Goal: Task Accomplishment & Management: Manage account settings

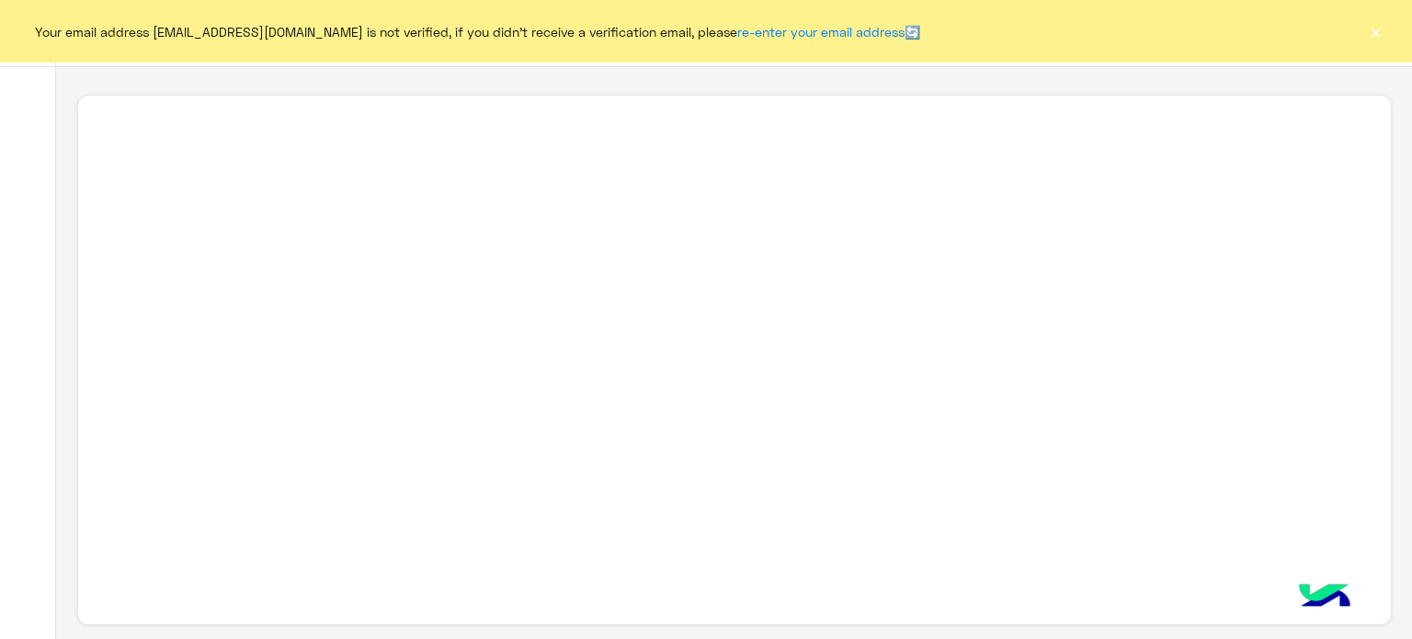
click at [1369, 36] on button "×" at bounding box center [1375, 31] width 18 height 18
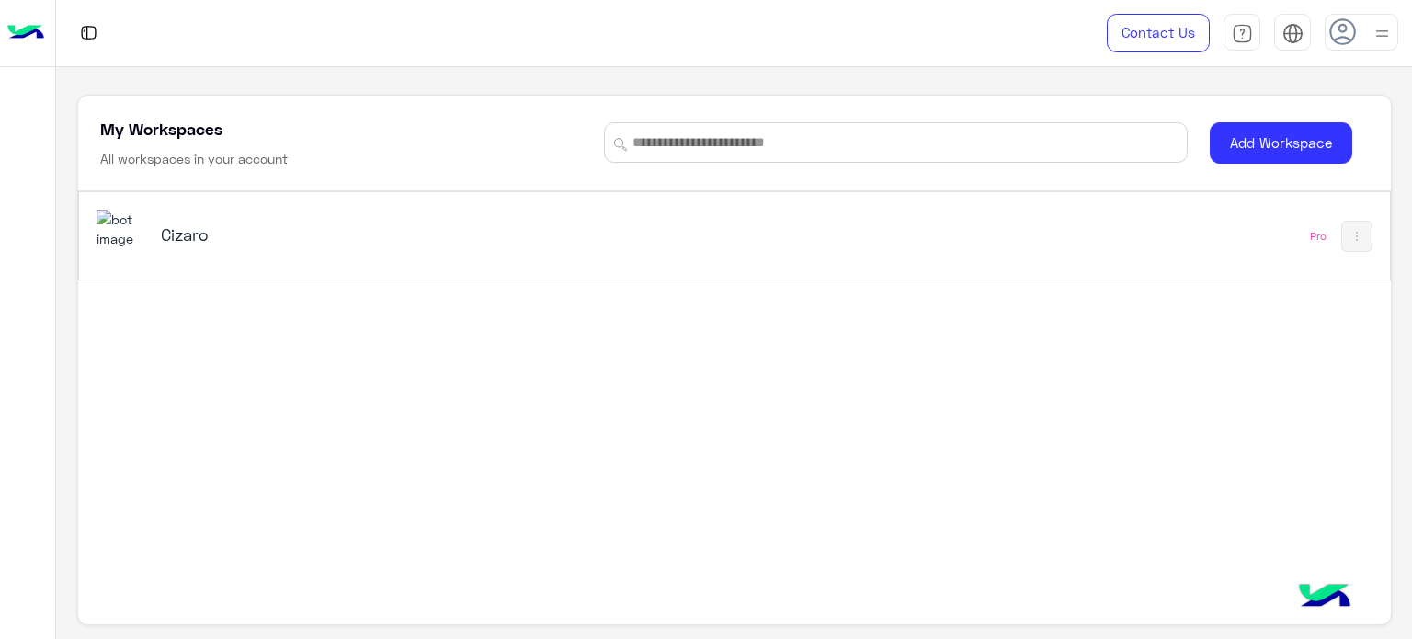
click at [851, 261] on div "Cizaro" at bounding box center [479, 236] width 766 height 53
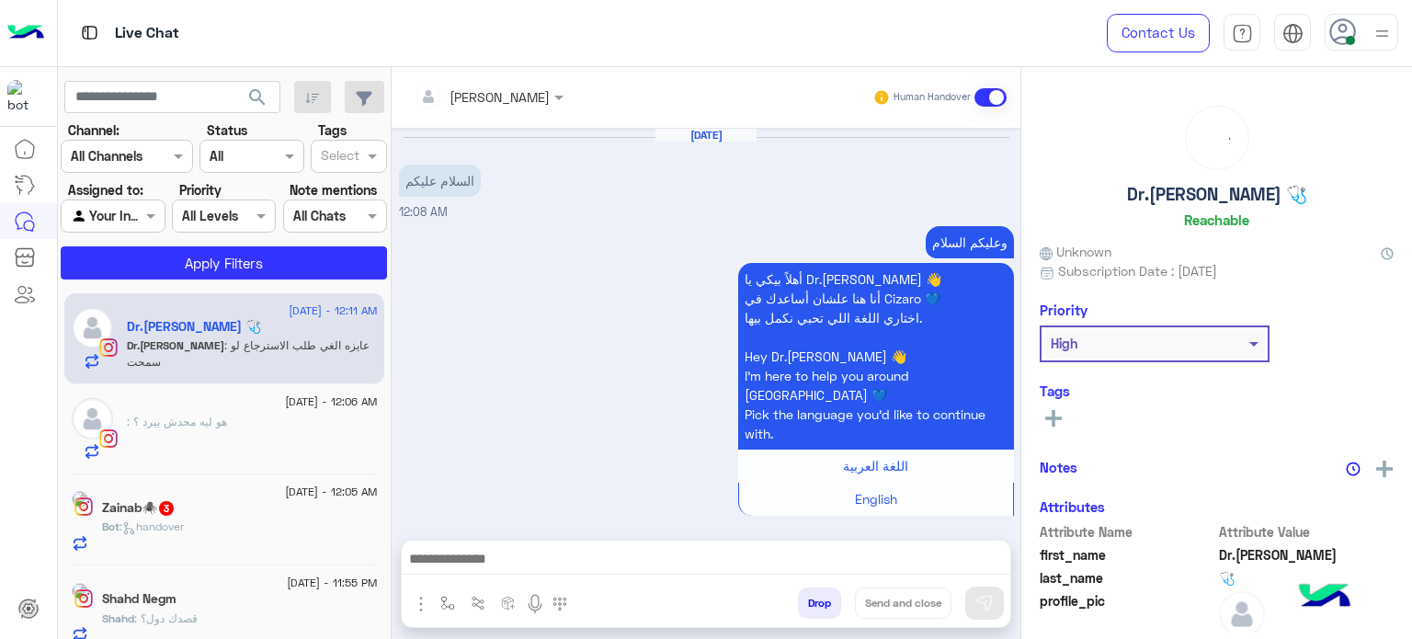
scroll to position [826, 0]
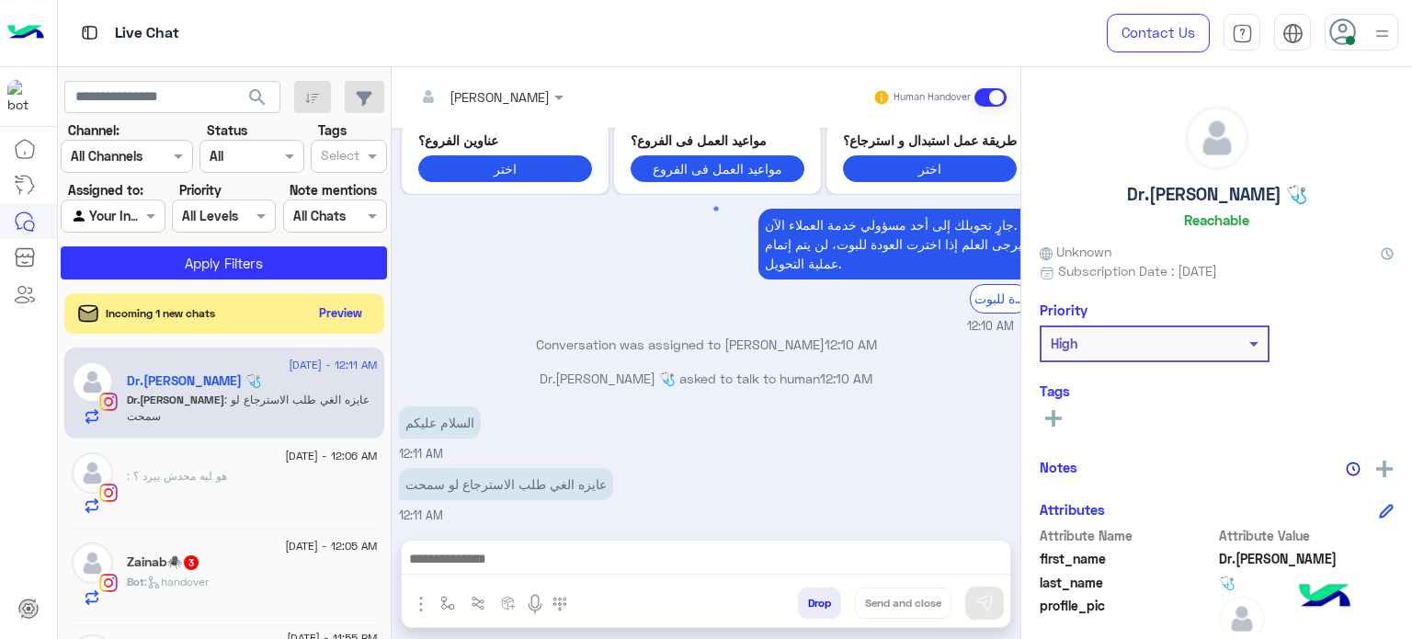
click at [1386, 25] on img at bounding box center [1381, 33] width 23 height 23
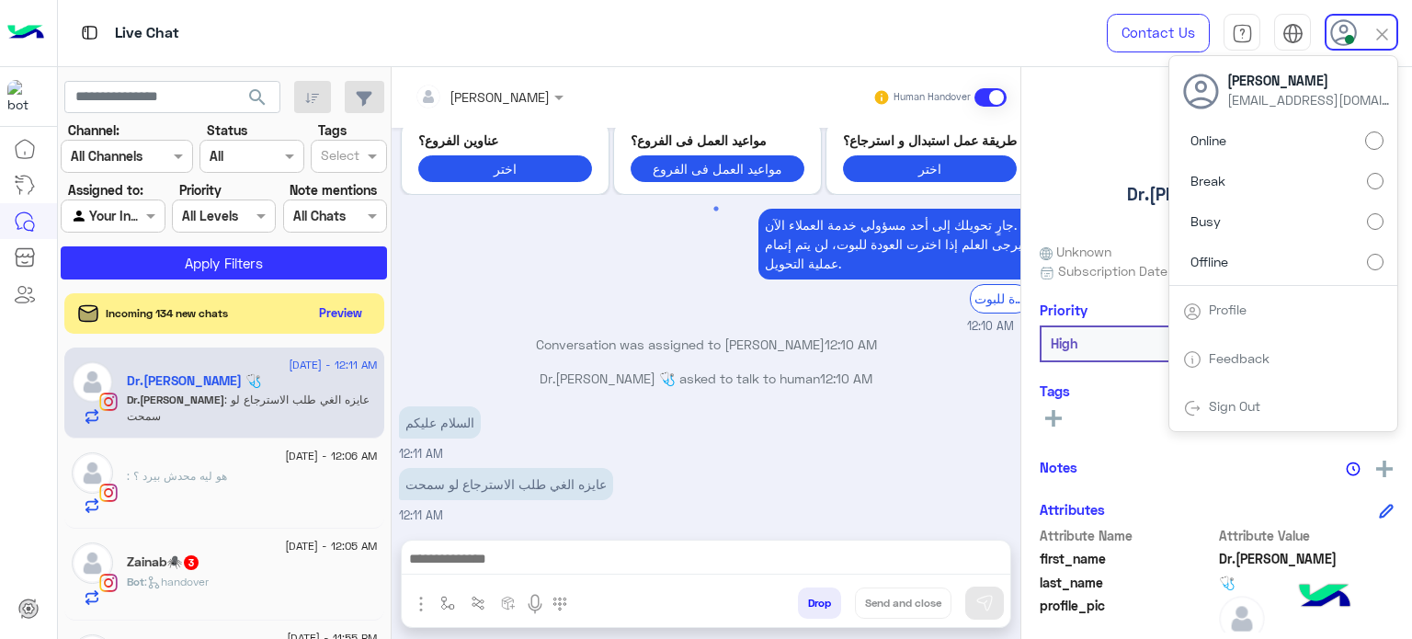
click at [1360, 254] on label "Offline" at bounding box center [1283, 260] width 200 height 33
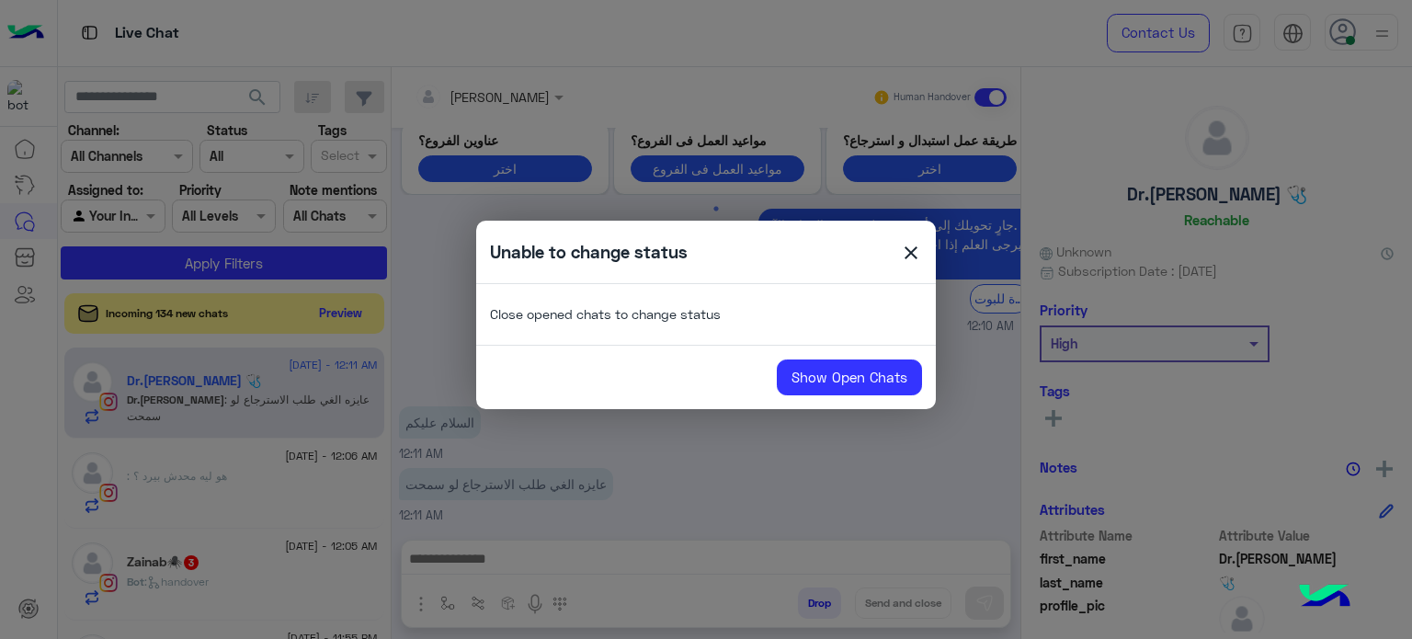
click at [906, 256] on span "close" at bounding box center [911, 256] width 22 height 28
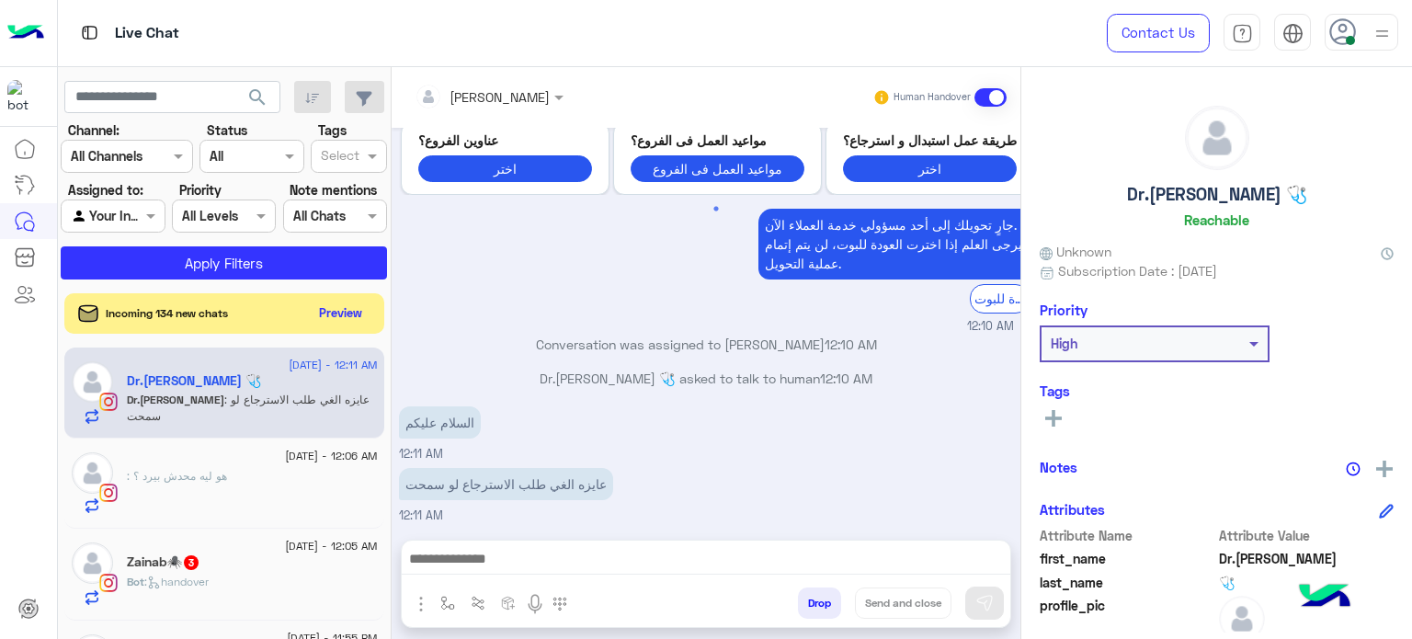
click at [1379, 37] on img at bounding box center [1381, 33] width 23 height 23
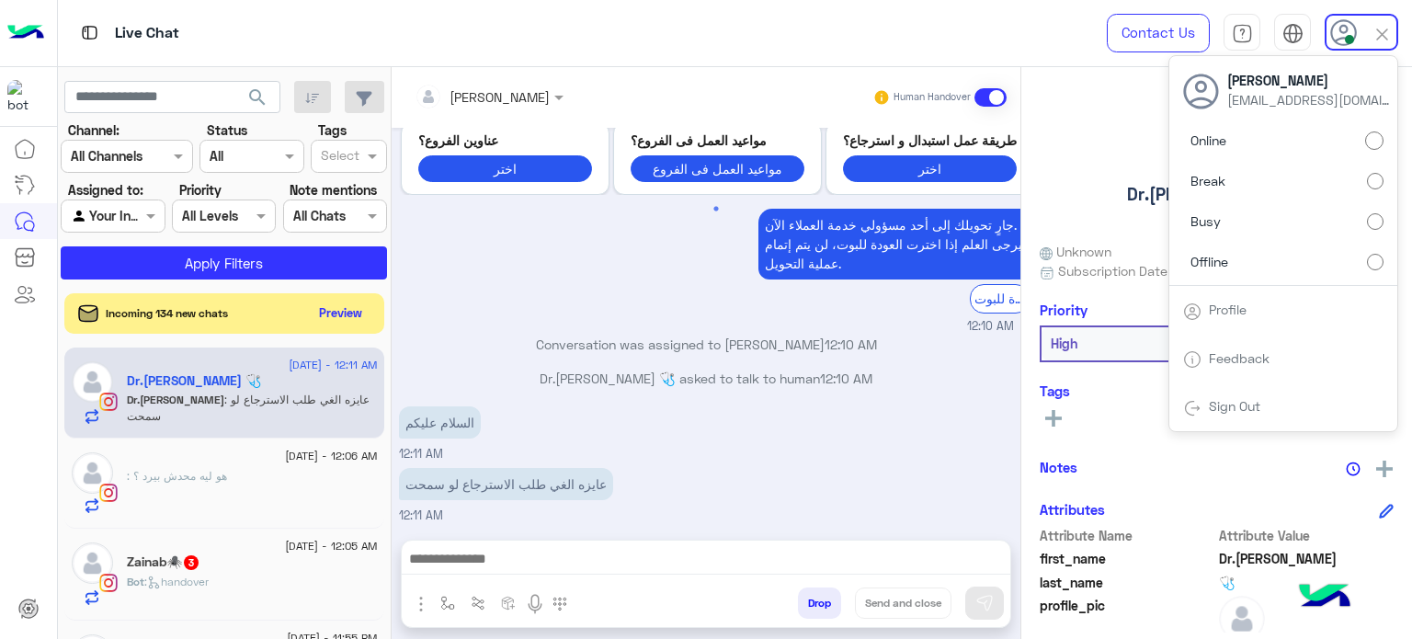
scroll to position [860, 0]
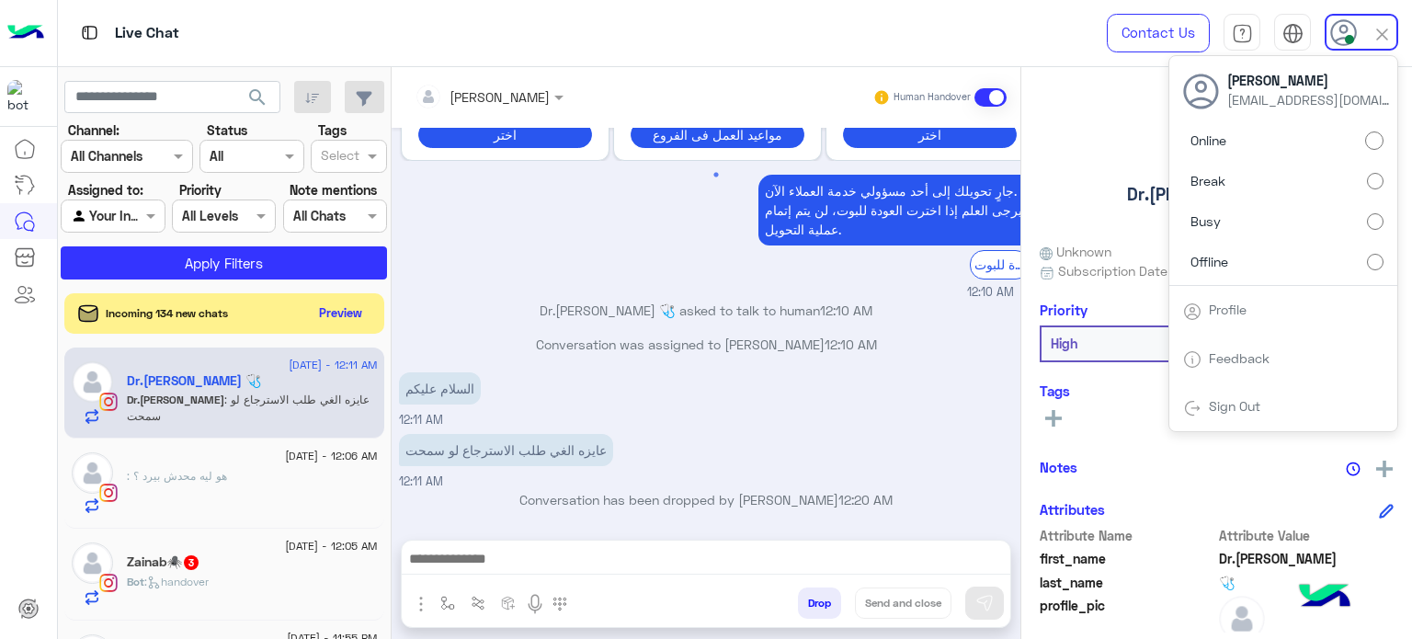
click at [1338, 268] on label "Offline" at bounding box center [1283, 260] width 200 height 33
